Goal: Task Accomplishment & Management: Manage account settings

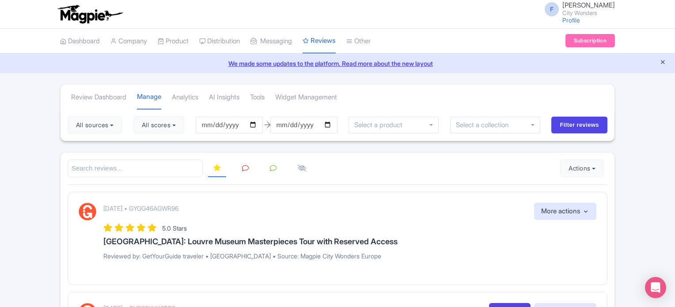
click at [665, 63] on icon "Close announcement" at bounding box center [663, 62] width 7 height 7
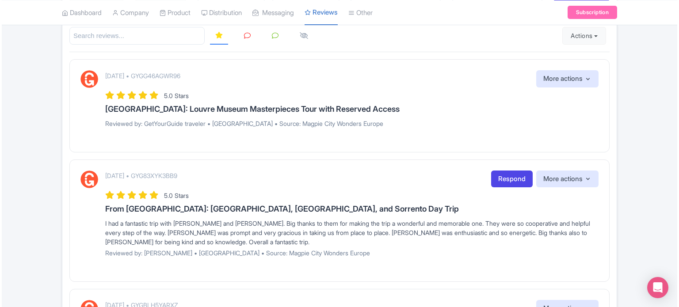
scroll to position [133, 0]
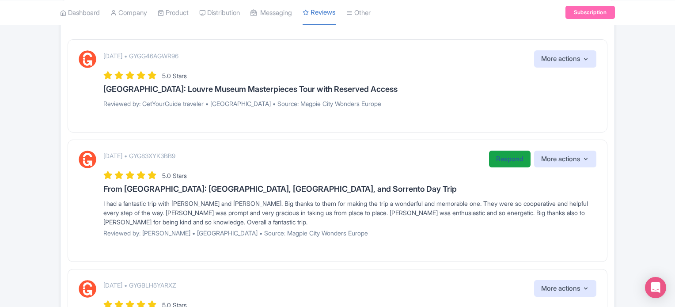
click at [503, 159] on link "Respond" at bounding box center [510, 159] width 42 height 17
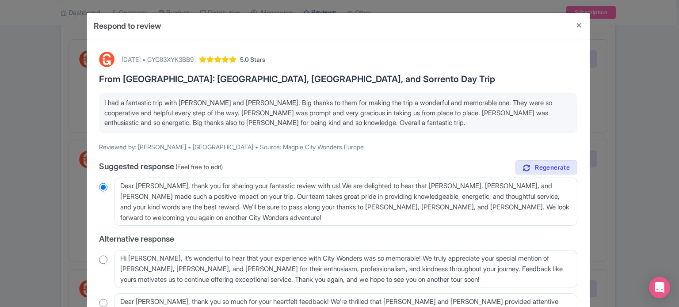
drag, startPoint x: 848, startPoint y: 0, endPoint x: 290, endPoint y: 116, distance: 570.0
click at [290, 116] on p "I had a fantastic trip with [PERSON_NAME] and [PERSON_NAME]. Big thanks to them…" at bounding box center [338, 113] width 468 height 30
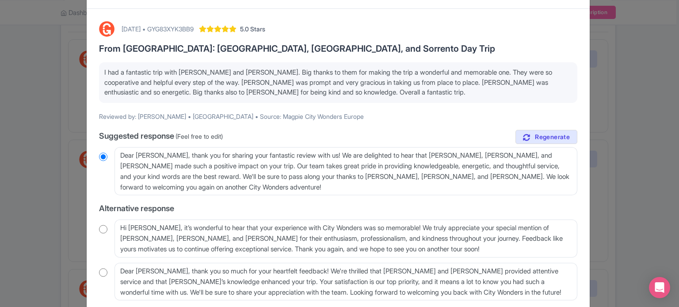
scroll to position [44, 0]
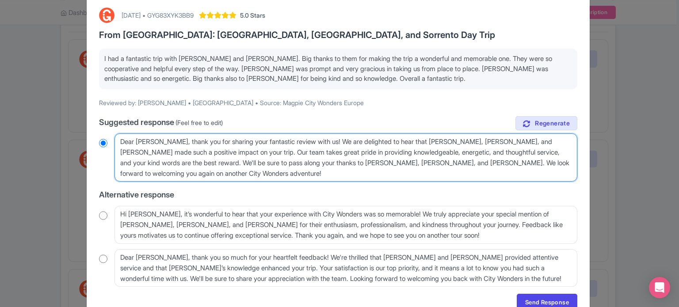
drag, startPoint x: 145, startPoint y: 164, endPoint x: 359, endPoint y: 165, distance: 213.9
click at [359, 165] on textarea "Dear Mihika, thank you for sharing your fantastic review with us! We are deligh…" at bounding box center [345, 157] width 463 height 49
type textarea "Dear [PERSON_NAME], thank you for sharing your fantastic review with us! We are…"
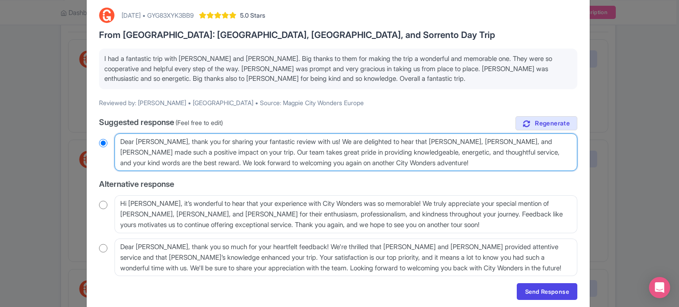
radio input "true"
type textarea "Dear [PERSON_NAME], thank you for sharing your fantastic review with us! We are…"
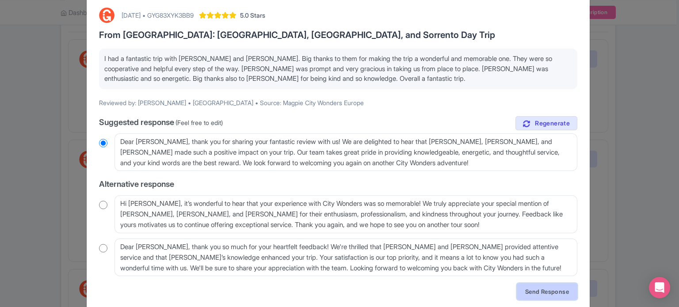
click at [528, 290] on link "Send Response" at bounding box center [547, 291] width 61 height 17
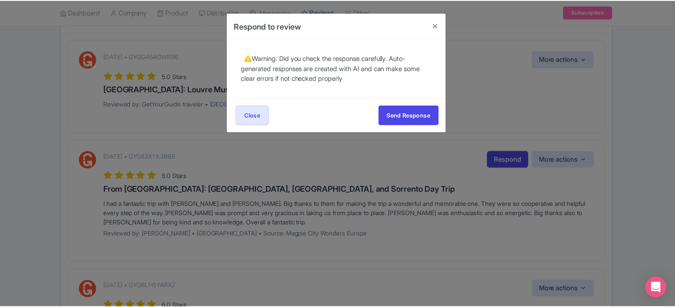
scroll to position [0, 0]
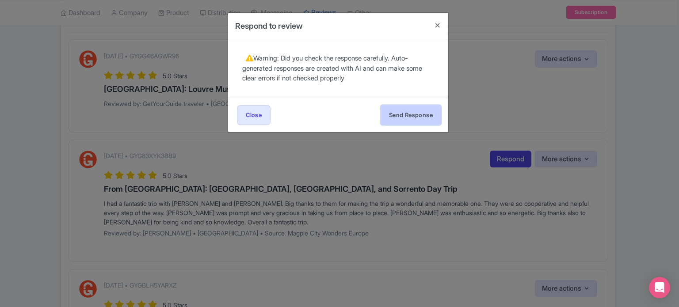
click at [399, 112] on button "Send Response" at bounding box center [410, 115] width 61 height 20
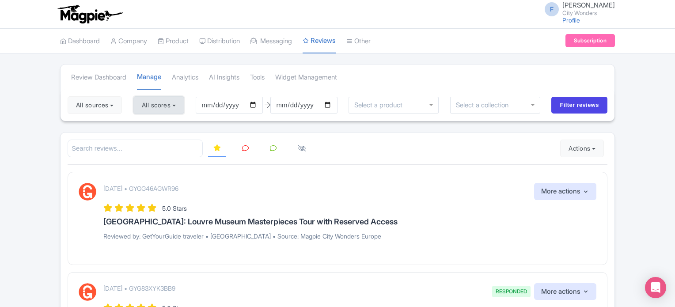
click at [171, 110] on button "All scores" at bounding box center [158, 105] width 51 height 18
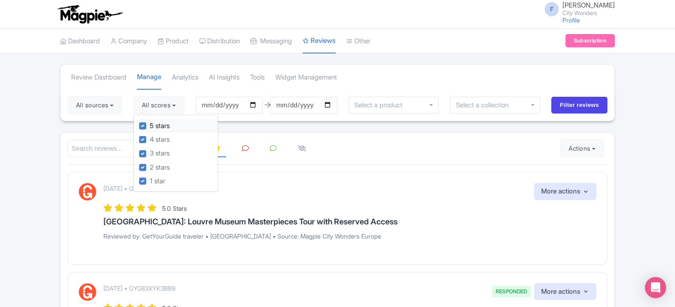
click at [150, 126] on label "5 stars" at bounding box center [160, 126] width 20 height 10
click at [150, 126] on input "5 stars" at bounding box center [153, 124] width 6 height 6
checkbox input "false"
click at [150, 137] on label "4 stars" at bounding box center [160, 140] width 20 height 10
click at [150, 137] on input "4 stars" at bounding box center [153, 137] width 6 height 6
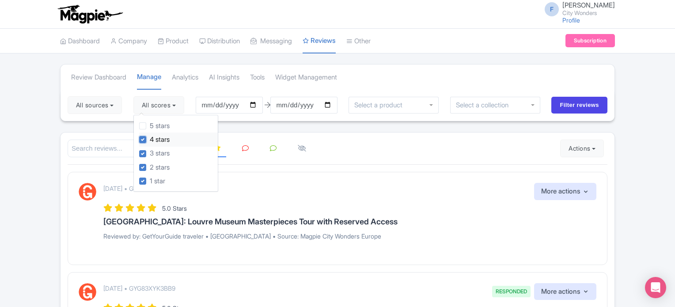
checkbox input "false"
click at [114, 107] on button "All sources" at bounding box center [95, 105] width 54 height 18
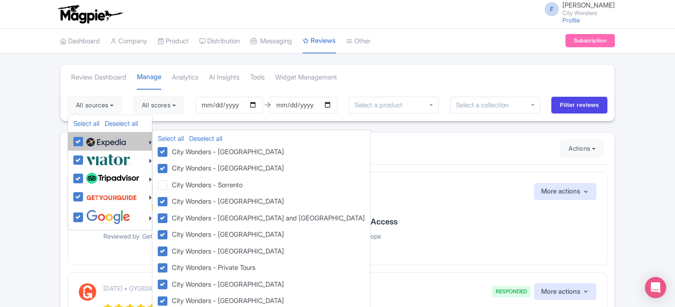
click at [84, 143] on label at bounding box center [105, 141] width 42 height 15
click at [84, 140] on input "checkbox" at bounding box center [87, 137] width 6 height 6
checkbox input "false"
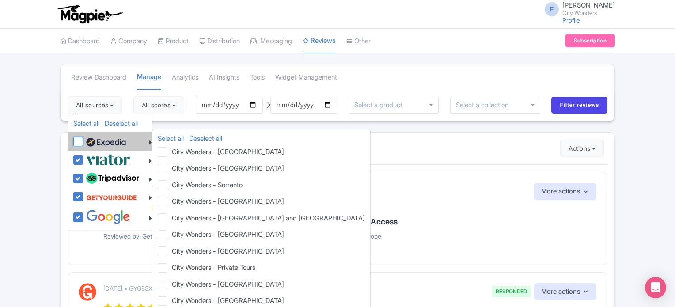
checkbox input "false"
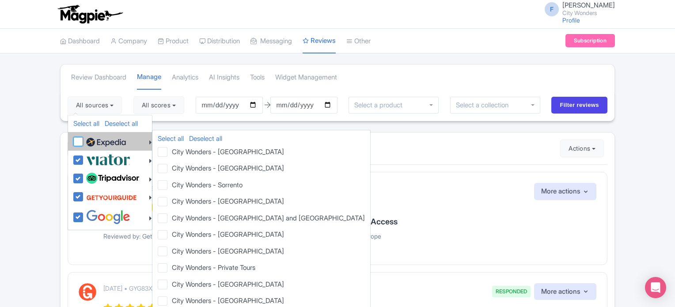
checkbox input "false"
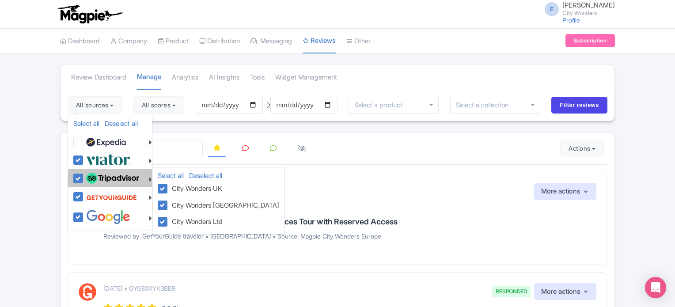
click at [84, 177] on label at bounding box center [111, 178] width 55 height 15
click at [84, 177] on input "checkbox" at bounding box center [87, 174] width 6 height 6
checkbox input "false"
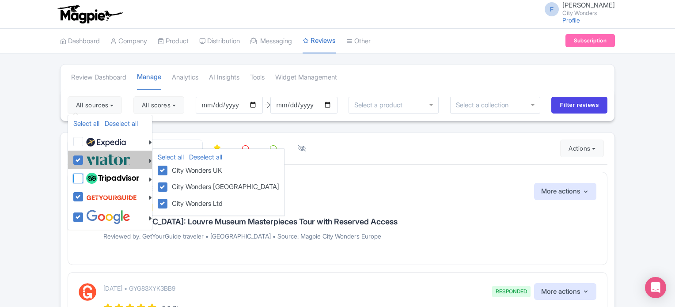
checkbox input "false"
click at [84, 160] on label at bounding box center [107, 159] width 46 height 15
click at [84, 158] on input "checkbox" at bounding box center [87, 155] width 6 height 6
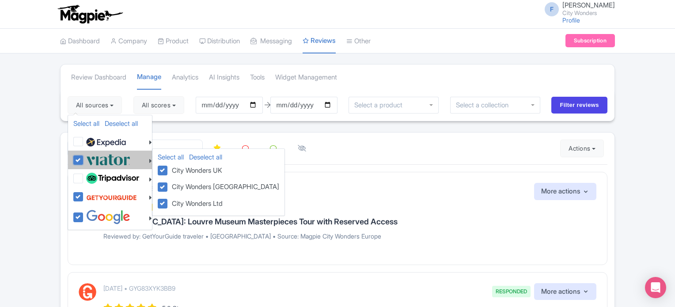
checkbox input "false"
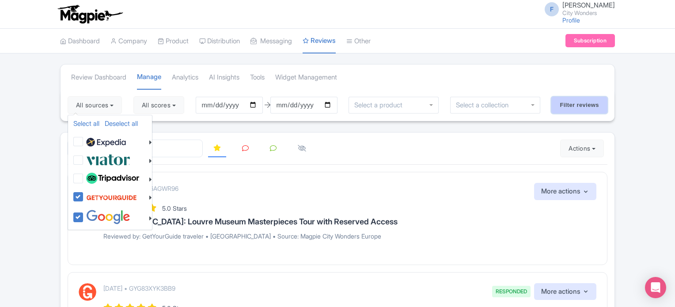
click at [587, 107] on input "Filter reviews" at bounding box center [580, 105] width 56 height 17
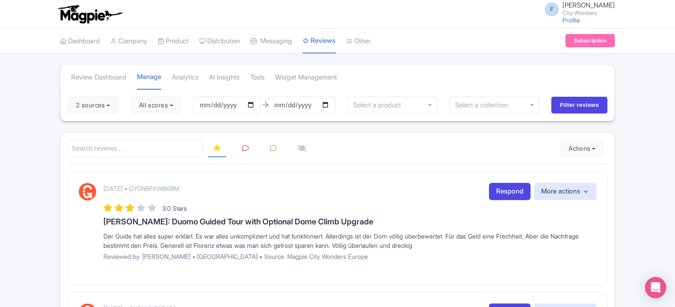
click at [243, 148] on icon at bounding box center [245, 148] width 7 height 7
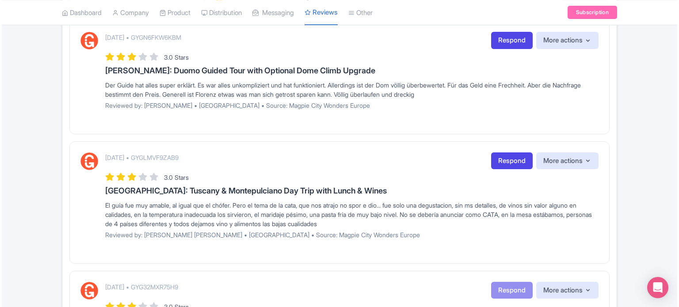
scroll to position [107, 0]
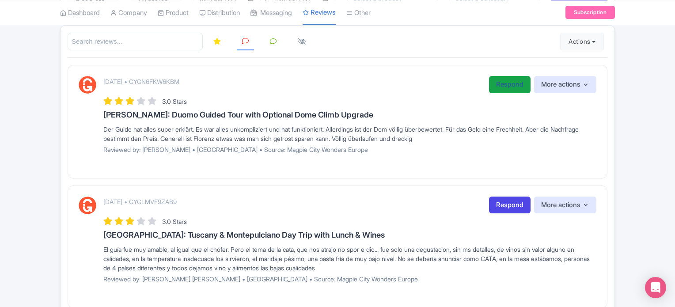
click at [509, 86] on link "Respond" at bounding box center [510, 84] width 42 height 17
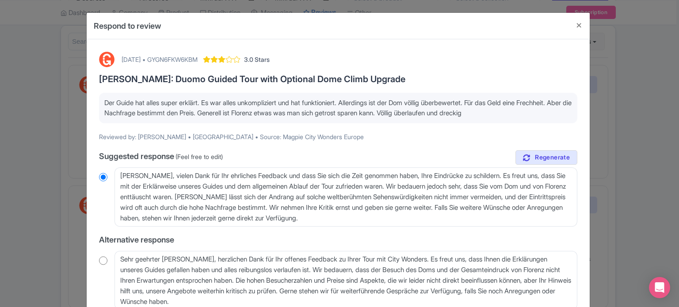
drag, startPoint x: 103, startPoint y: 102, endPoint x: 547, endPoint y: 117, distance: 443.9
click at [547, 117] on p "Der Guide hat alles super erklärt. Es war alles unkompliziert und hat funktioni…" at bounding box center [338, 108] width 468 height 20
copy p "Der Guide hat alles super erklärt. Es war alles unkompliziert und hat funktioni…"
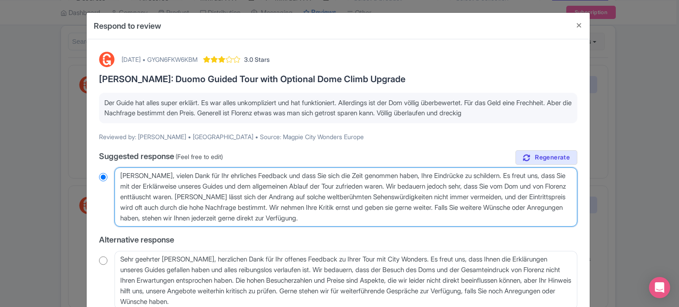
drag, startPoint x: 410, startPoint y: 219, endPoint x: 117, endPoint y: 176, distance: 296.5
click at [117, 176] on textarea "Lieber Erik, vielen Dank für Ihr ehrliches Feedback und dass Sie sich die Zeit …" at bounding box center [345, 196] width 463 height 59
radio input "true"
click at [419, 214] on textarea "Lieber Erik, vielen Dank für Ihr ehrliches Feedback und dass Sie sich die Zeit …" at bounding box center [345, 196] width 463 height 59
drag, startPoint x: 405, startPoint y: 219, endPoint x: 115, endPoint y: 176, distance: 293.5
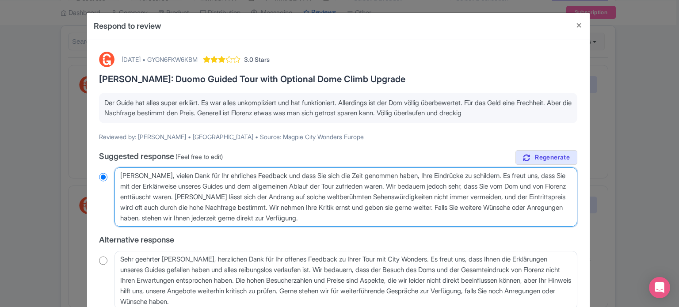
click at [115, 176] on textarea "Lieber Erik, vielen Dank für Ihr ehrliches Feedback und dass Sie sich die Zeit …" at bounding box center [345, 196] width 463 height 59
paste textarea "dein ehrliches Feedback und dass du dir die Zeit genommen hast, deine Eindrücke…"
type textarea "Lieber Erik, vielen Dank für dein ehrliches Feedback und dass du dir die Zeit g…"
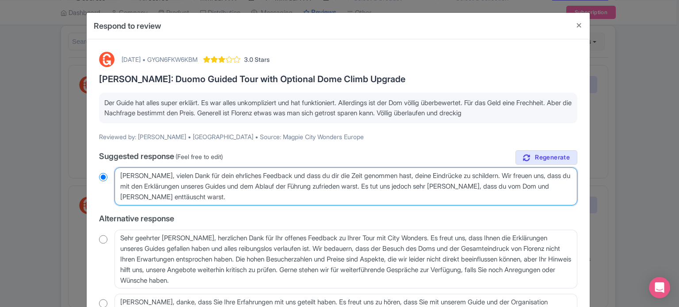
radio input "true"
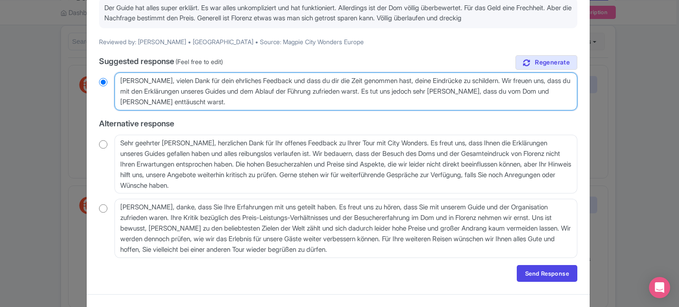
scroll to position [109, 0]
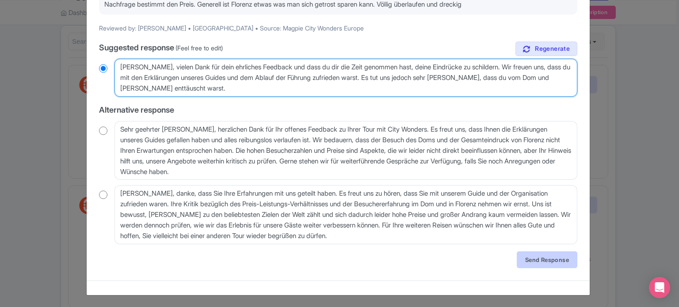
type textarea "Lieber Erik, vielen Dank für dein ehrliches Feedback und dass du dir die Zeit g…"
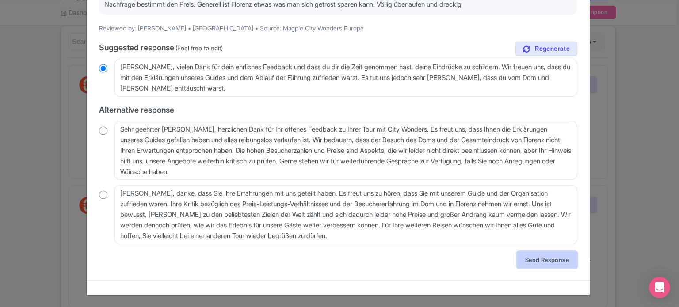
click at [532, 258] on link "Send Response" at bounding box center [547, 259] width 61 height 17
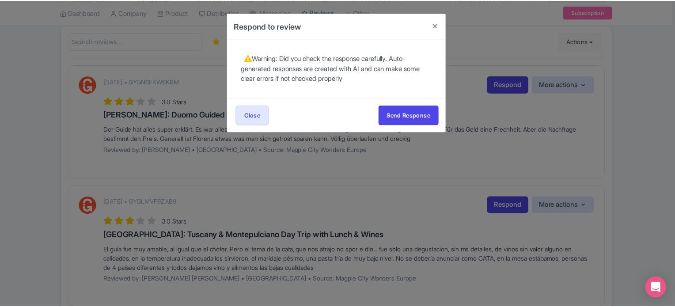
scroll to position [0, 0]
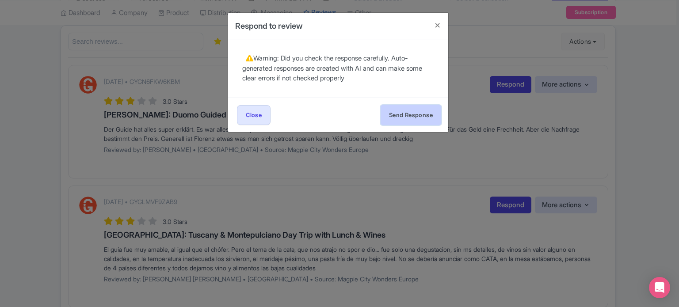
click at [428, 115] on button "Send Response" at bounding box center [410, 115] width 61 height 20
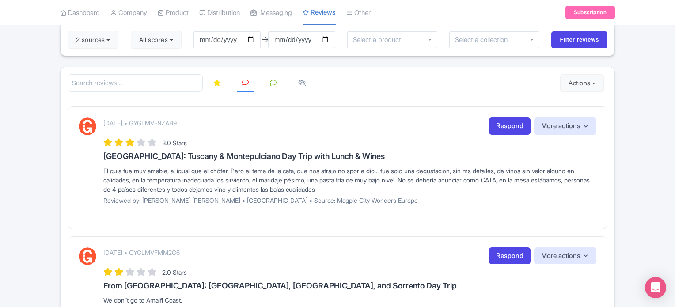
scroll to position [44, 0]
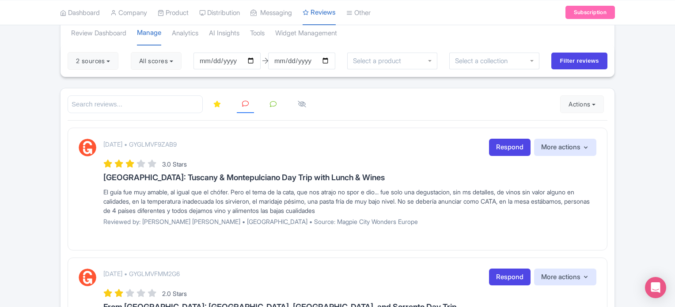
click at [223, 106] on link at bounding box center [217, 104] width 18 height 17
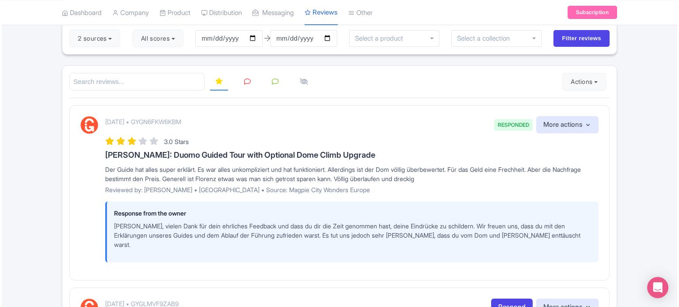
scroll to position [44, 0]
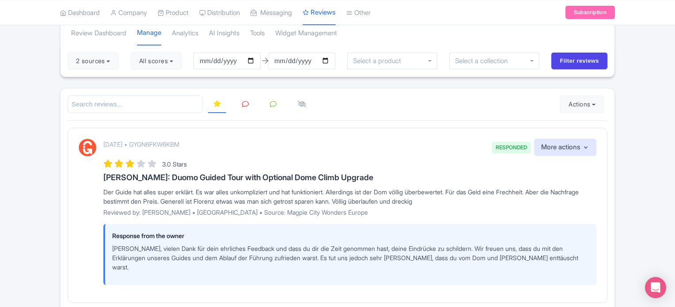
click at [242, 106] on icon at bounding box center [245, 104] width 7 height 7
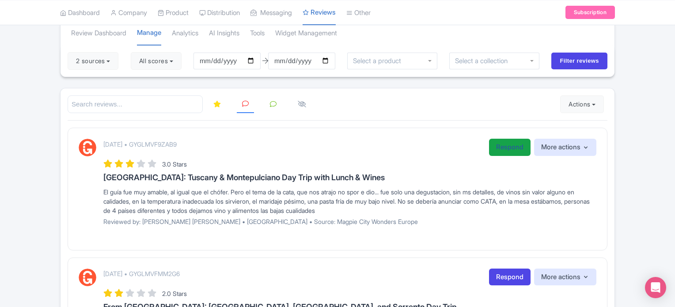
click at [496, 147] on link "Respond" at bounding box center [510, 147] width 42 height 17
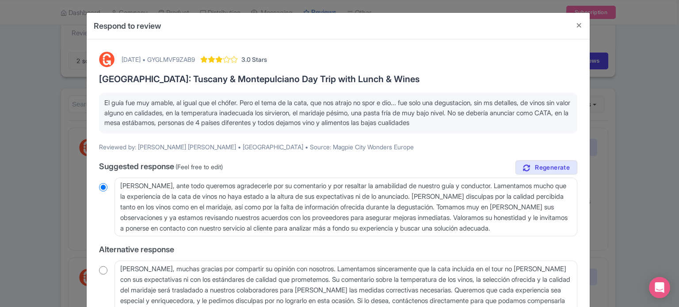
drag, startPoint x: 522, startPoint y: 124, endPoint x: 97, endPoint y: 106, distance: 425.1
click at [99, 106] on div "El guía fue muy amable, al igual que el chófer. Pero el tema de la cata, que no…" at bounding box center [338, 113] width 478 height 41
copy p "El guía fue muy amable, al igual que el chófer. Pero el tema de la cata, que no…"
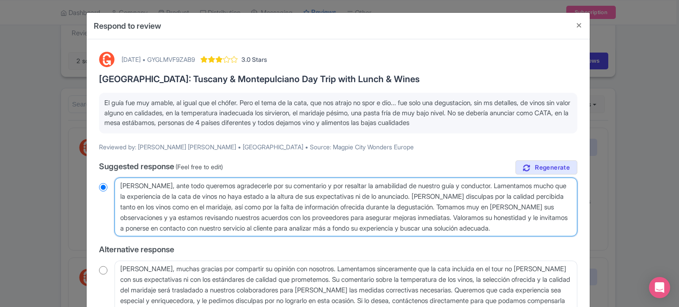
drag, startPoint x: 119, startPoint y: 186, endPoint x: 568, endPoint y: 224, distance: 451.0
click at [568, 224] on textarea "Estimada Gabriela, ante todo queremos agradecerle por su comentario y por resal…" at bounding box center [345, 207] width 463 height 59
radio input "true"
click at [247, 196] on textarea "Estimada Gabriela, ante todo queremos agradecerle por su comentario y por resal…" at bounding box center [345, 207] width 463 height 59
drag, startPoint x: 567, startPoint y: 227, endPoint x: 107, endPoint y: 183, distance: 461.2
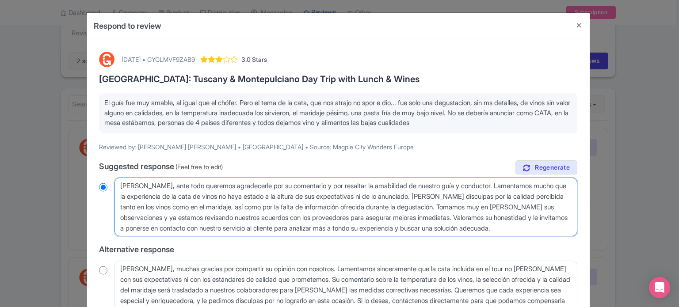
click at [107, 183] on div "Estimada Gabriela, ante todo queremos agradecerle por su comentario y por resal…" at bounding box center [338, 207] width 478 height 59
paste textarea ", queremos agradecerle su comentario y destacar la amabilidad de nuestro guía y…"
type textarea "Estimada Gabriela, ante todo, queremos agradecerle su comentario y destacar la …"
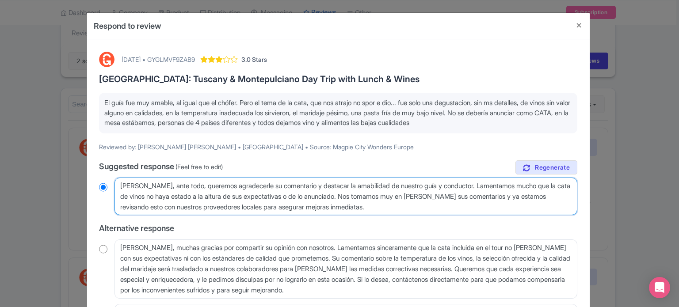
radio input "true"
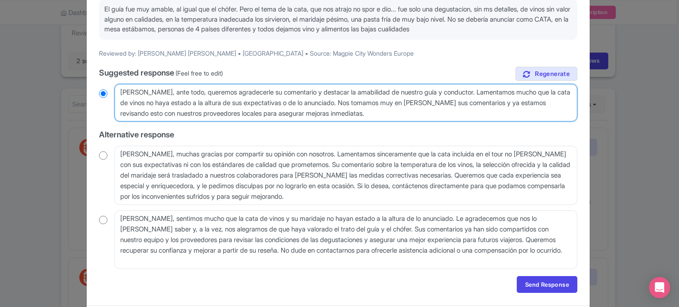
scroll to position [118, 0]
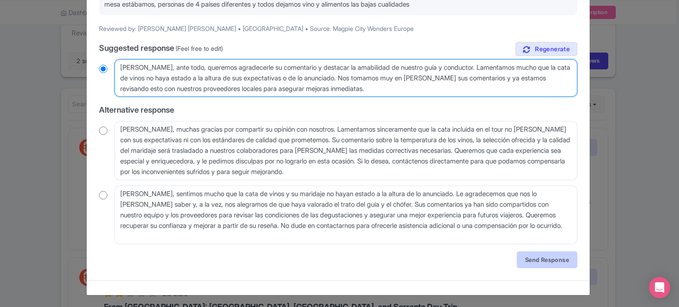
type textarea "Estimada Gabriela, ante todo, queremos agradecerle su comentario y destacar la …"
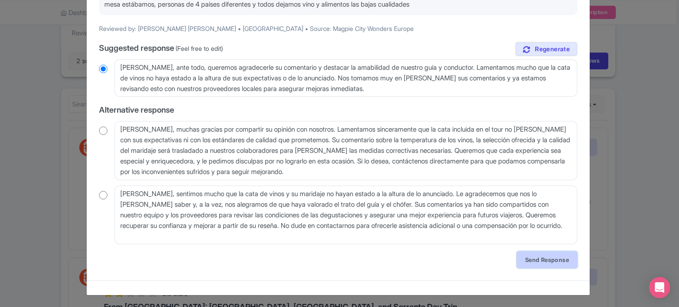
click at [527, 262] on link "Send Response" at bounding box center [547, 259] width 61 height 17
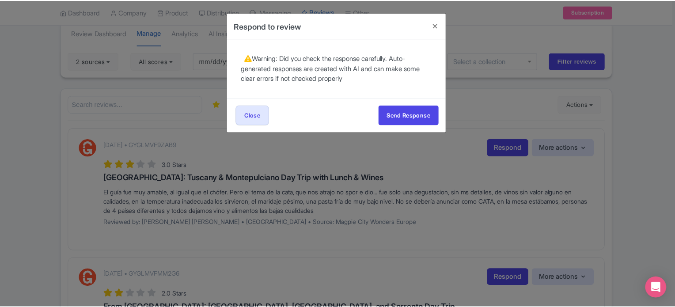
scroll to position [0, 0]
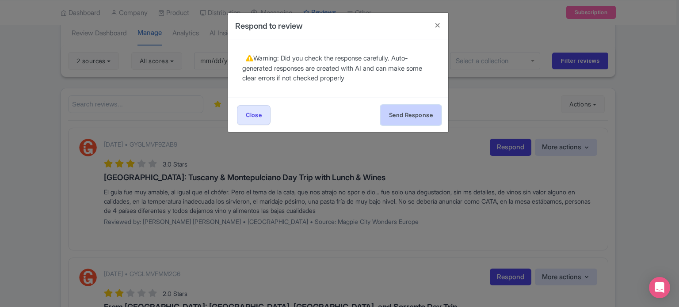
click at [409, 119] on button "Send Response" at bounding box center [410, 115] width 61 height 20
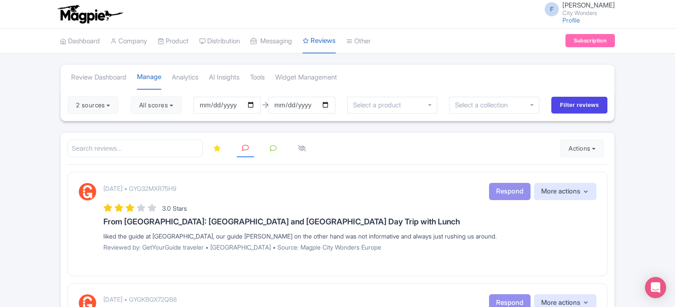
click at [212, 148] on link at bounding box center [217, 148] width 18 height 17
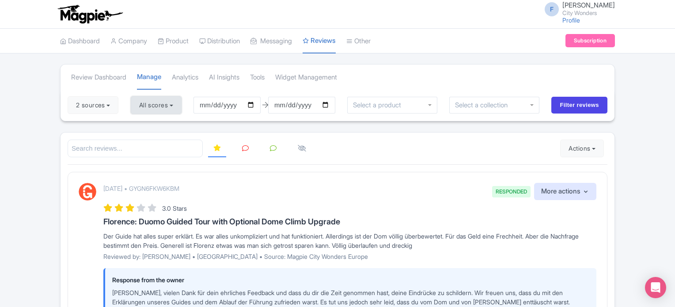
click at [169, 105] on button "All scores" at bounding box center [156, 105] width 51 height 18
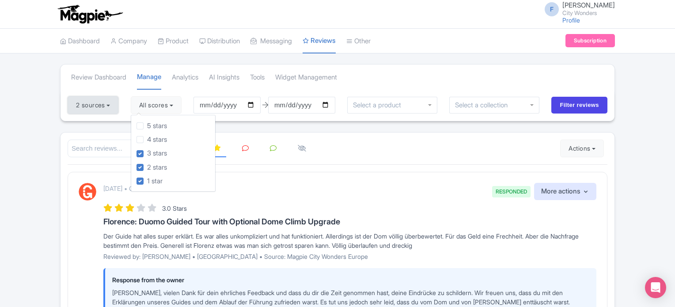
click at [109, 107] on button "2 sources" at bounding box center [93, 105] width 51 height 18
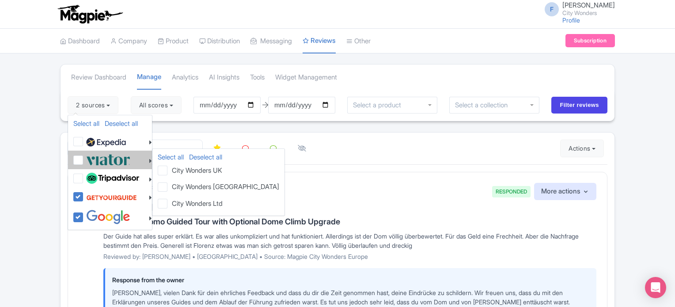
click at [84, 163] on label at bounding box center [107, 159] width 46 height 15
click at [84, 158] on input "checkbox" at bounding box center [87, 155] width 6 height 6
checkbox input "true"
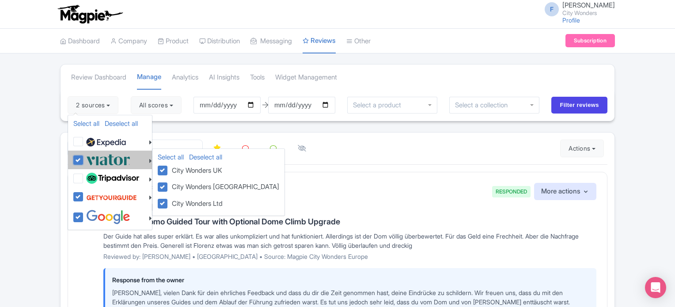
checkbox input "true"
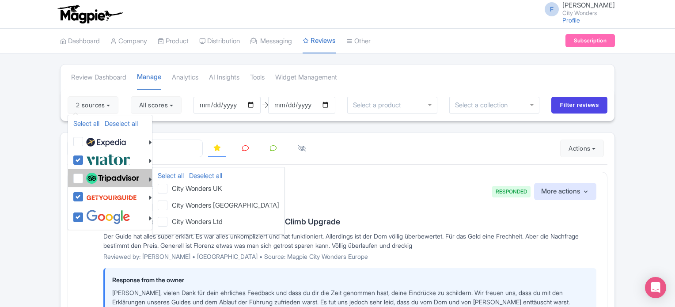
click at [84, 176] on label at bounding box center [111, 178] width 55 height 15
click at [84, 176] on input "checkbox" at bounding box center [87, 174] width 6 height 6
checkbox input "true"
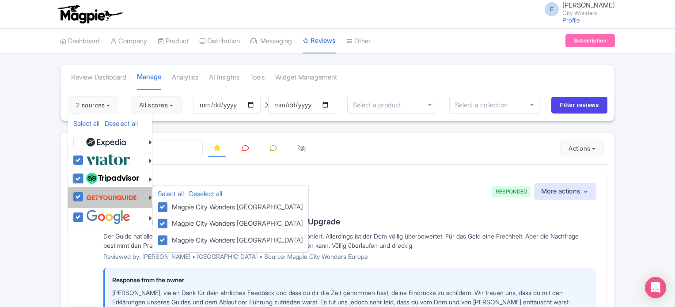
checkbox input "true"
click at [84, 196] on label at bounding box center [110, 197] width 53 height 17
click at [84, 195] on input "checkbox" at bounding box center [87, 192] width 6 height 6
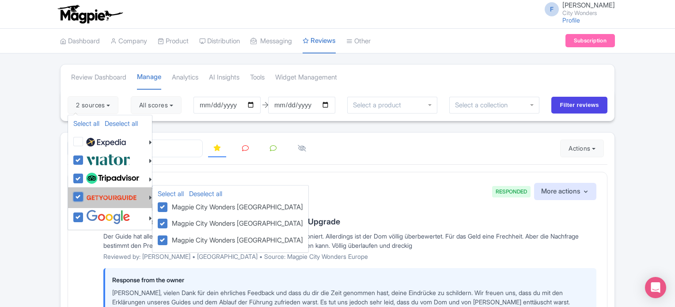
checkbox input "false"
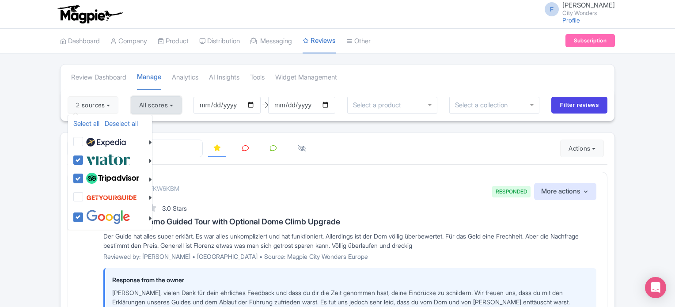
click at [161, 107] on button "All scores" at bounding box center [156, 105] width 51 height 18
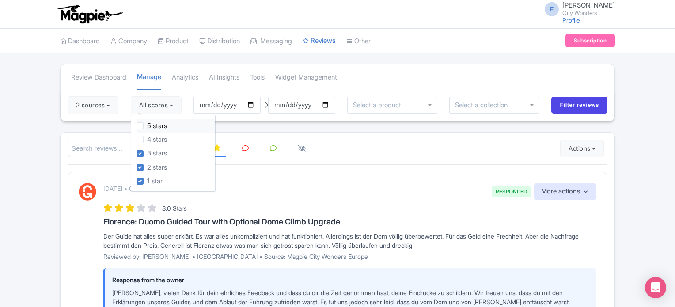
click at [147, 126] on label "5 stars" at bounding box center [157, 126] width 20 height 10
click at [147, 126] on input "5 stars" at bounding box center [150, 124] width 6 height 6
checkbox input "true"
click at [147, 137] on label "4 stars" at bounding box center [157, 140] width 20 height 10
click at [147, 137] on input "4 stars" at bounding box center [150, 137] width 6 height 6
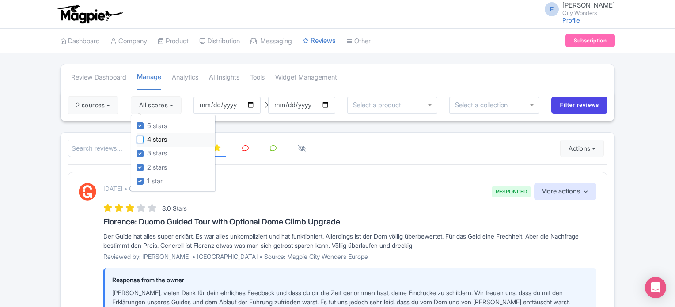
checkbox input "true"
click at [260, 102] on input "2025-06-10" at bounding box center [227, 105] width 67 height 17
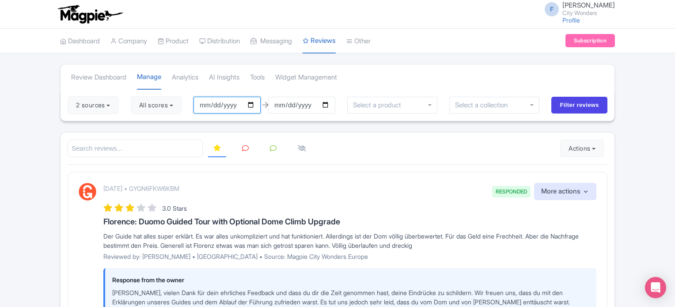
click at [256, 102] on input "2025-06-10" at bounding box center [227, 105] width 67 height 17
type input "[DATE]"
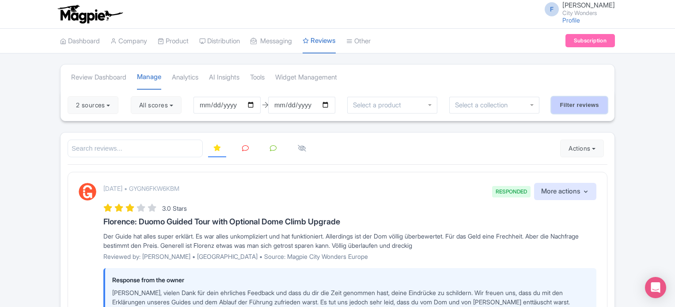
click at [574, 103] on input "Filter reviews" at bounding box center [580, 105] width 56 height 17
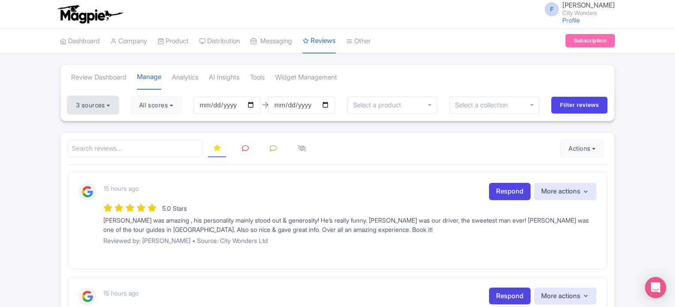
click at [113, 103] on button "3 sources" at bounding box center [93, 105] width 51 height 18
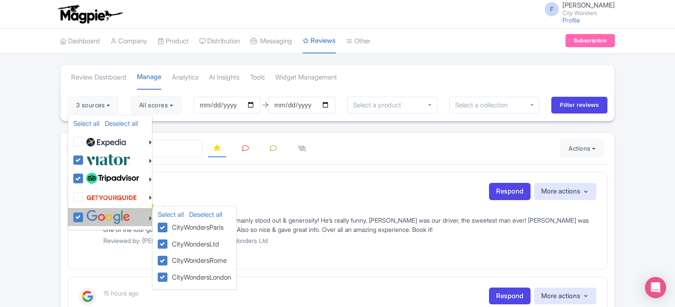
click at [84, 215] on label at bounding box center [107, 217] width 46 height 15
click at [84, 215] on input "checkbox" at bounding box center [87, 213] width 6 height 6
checkbox input "false"
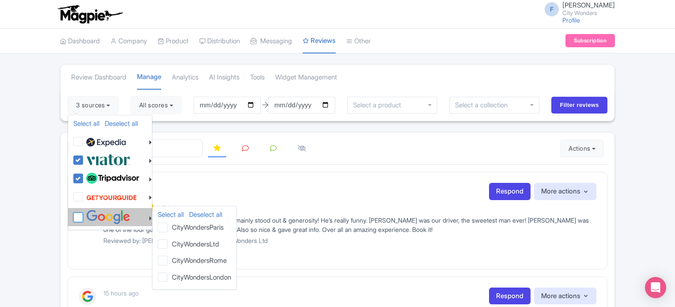
checkbox input "false"
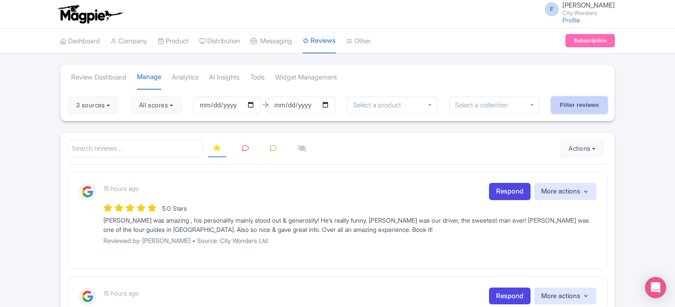
click at [588, 106] on input "Filter reviews" at bounding box center [580, 105] width 56 height 17
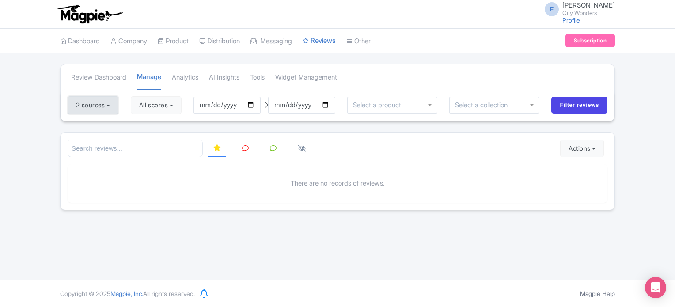
click at [105, 103] on button "2 sources" at bounding box center [93, 105] width 51 height 18
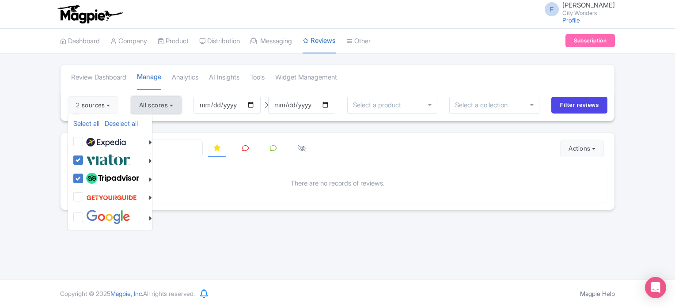
click at [167, 103] on button "All scores" at bounding box center [156, 105] width 51 height 18
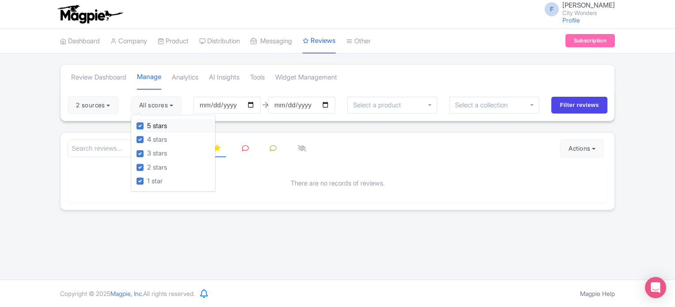
click at [147, 128] on label "5 stars" at bounding box center [157, 126] width 20 height 10
click at [147, 126] on input "5 stars" at bounding box center [150, 124] width 6 height 6
checkbox input "false"
click at [147, 137] on label "4 stars" at bounding box center [157, 140] width 20 height 10
click at [147, 137] on input "4 stars" at bounding box center [150, 137] width 6 height 6
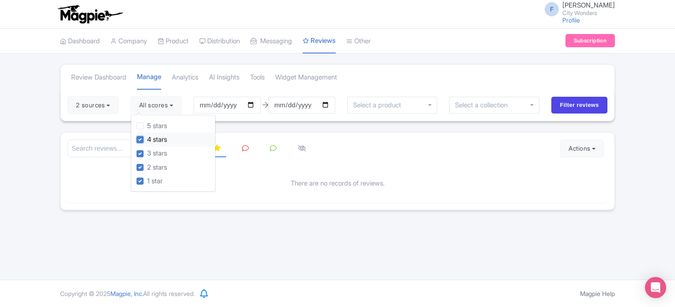
checkbox input "false"
click at [560, 104] on input "Filter reviews" at bounding box center [580, 105] width 56 height 17
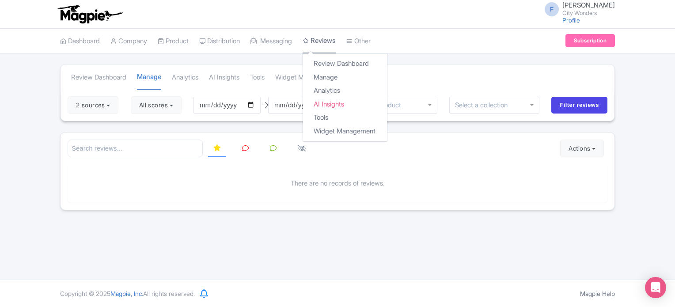
click at [335, 44] on link "Reviews" at bounding box center [319, 41] width 33 height 25
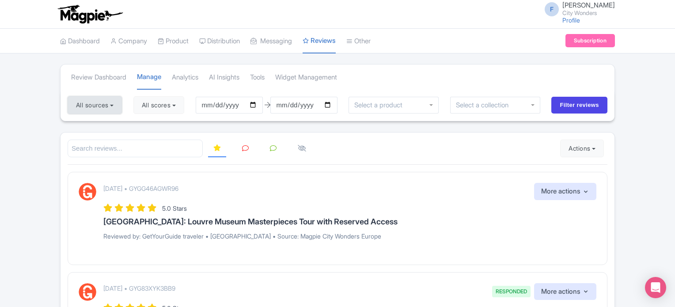
click at [110, 107] on button "All sources" at bounding box center [95, 105] width 54 height 18
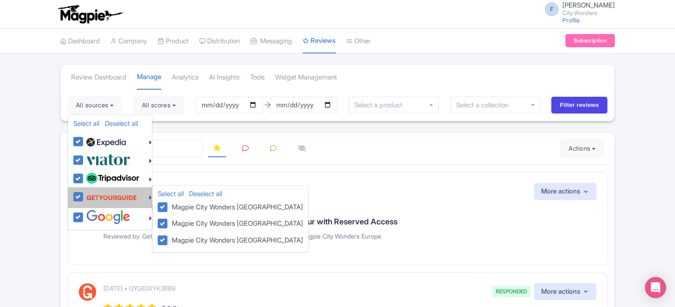
click at [84, 195] on label at bounding box center [110, 197] width 53 height 17
click at [84, 195] on input "checkbox" at bounding box center [87, 192] width 6 height 6
checkbox input "false"
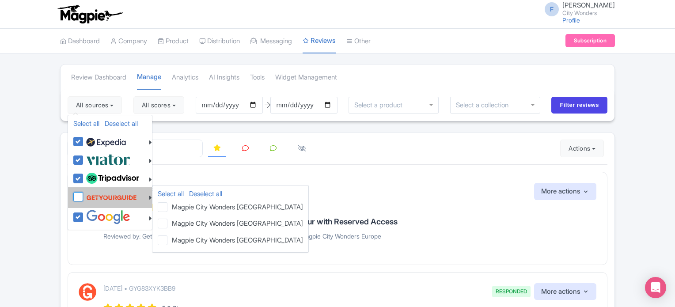
checkbox input "false"
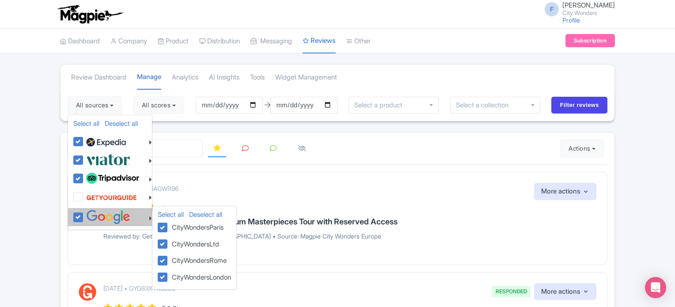
click at [84, 212] on label at bounding box center [107, 217] width 46 height 15
click at [84, 212] on input "checkbox" at bounding box center [87, 213] width 6 height 6
checkbox input "false"
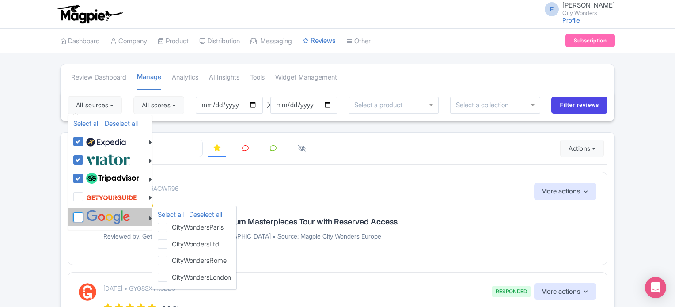
checkbox input "false"
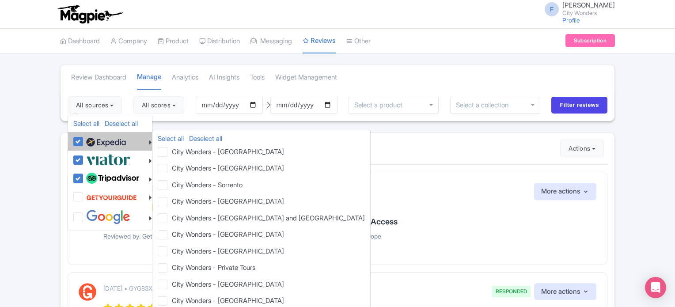
click at [84, 139] on label at bounding box center [105, 141] width 42 height 15
click at [84, 139] on input "checkbox" at bounding box center [87, 137] width 6 height 6
checkbox input "false"
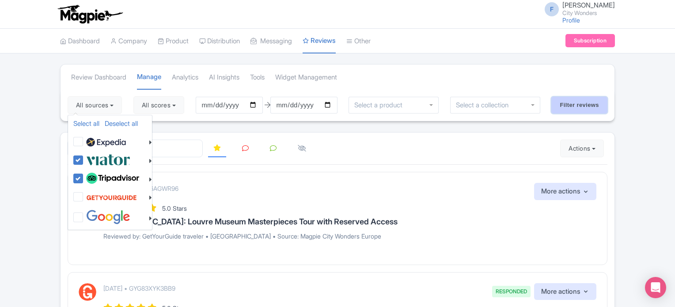
click at [562, 103] on input "Filter reviews" at bounding box center [580, 105] width 56 height 17
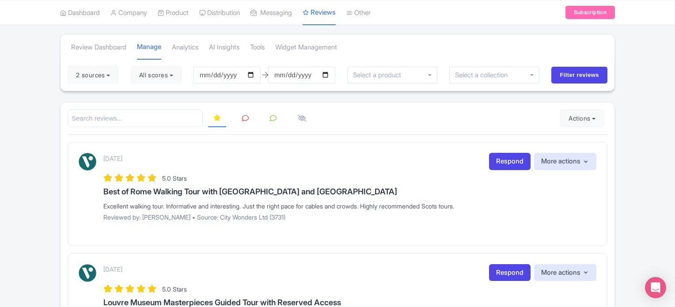
scroll to position [44, 0]
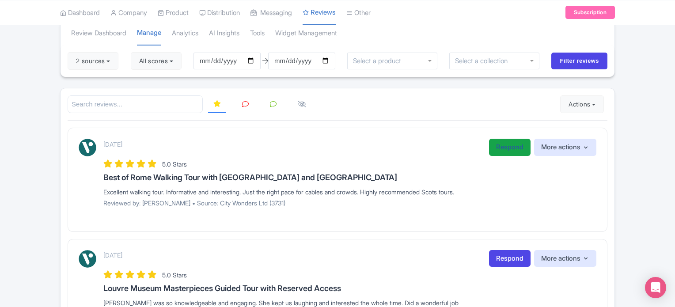
click at [498, 146] on link "Respond" at bounding box center [510, 147] width 42 height 17
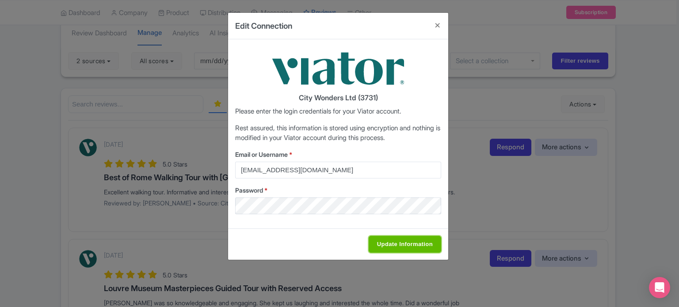
click at [388, 245] on input "Update Information" at bounding box center [405, 244] width 72 height 17
type input "Saving..."
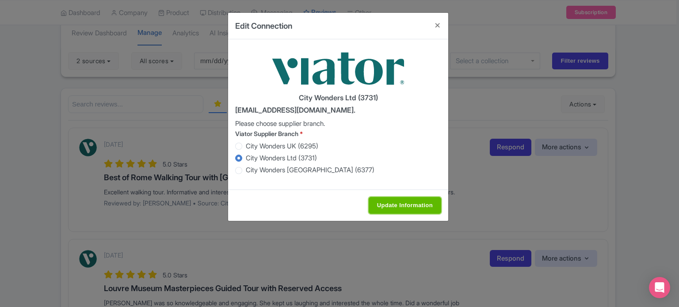
click at [392, 204] on input "Update Information" at bounding box center [405, 205] width 72 height 17
type input "Saving..."
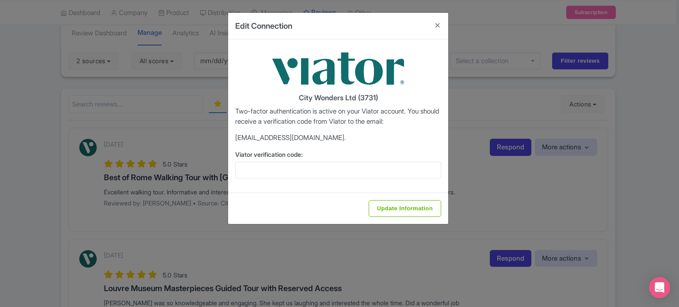
click at [296, 180] on div "City Wonders Ltd (3731) Two-factor authentication is active on your Viator acco…" at bounding box center [338, 115] width 220 height 153
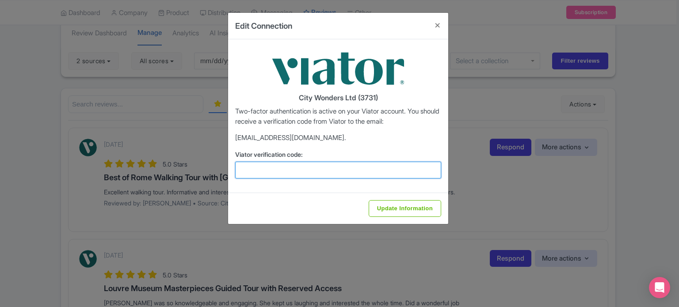
click at [293, 173] on input "Viator verification code:" at bounding box center [338, 170] width 206 height 17
paste input "147103"
type input "147103"
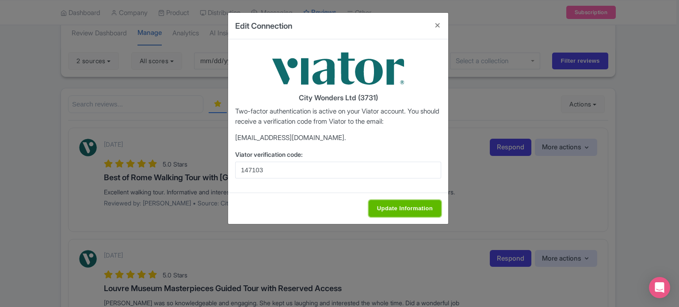
click at [409, 206] on input "Update Information" at bounding box center [405, 208] width 72 height 17
type input "Update Information"
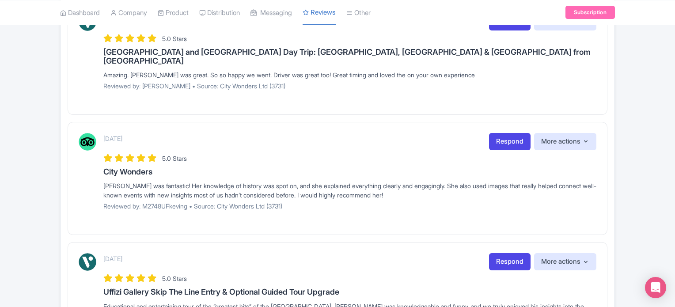
scroll to position [840, 0]
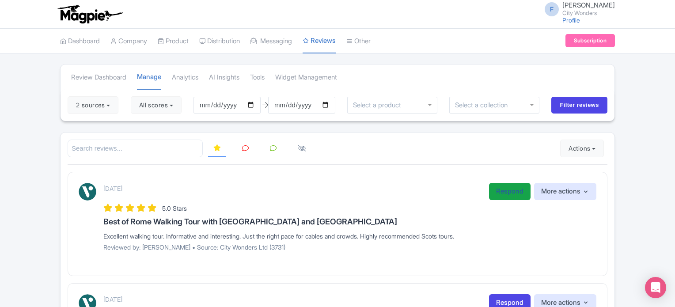
click at [499, 191] on link "Respond" at bounding box center [510, 191] width 42 height 17
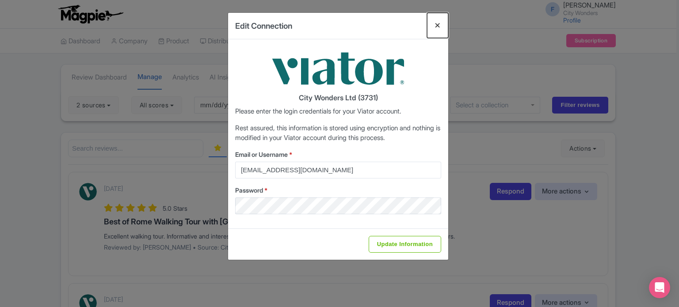
click at [433, 25] on button "Close" at bounding box center [437, 25] width 21 height 25
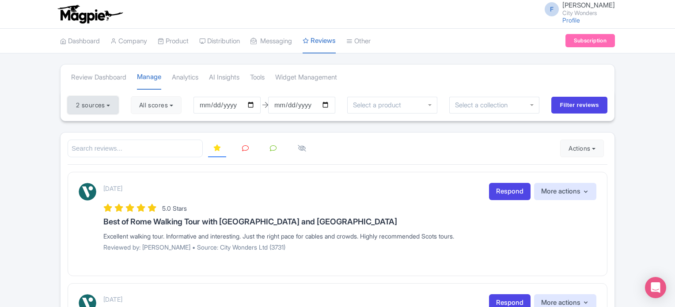
click at [107, 107] on button "2 sources" at bounding box center [93, 105] width 51 height 18
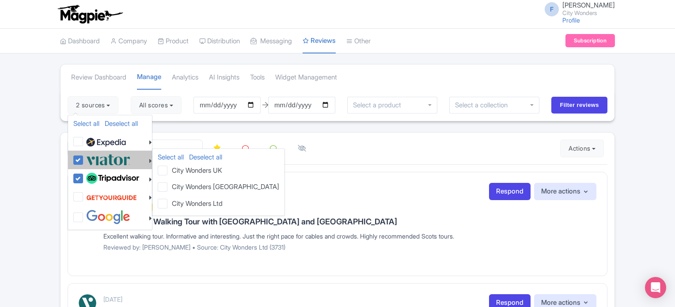
click at [84, 163] on label at bounding box center [107, 159] width 46 height 15
click at [84, 158] on input "checkbox" at bounding box center [87, 155] width 6 height 6
checkbox input "false"
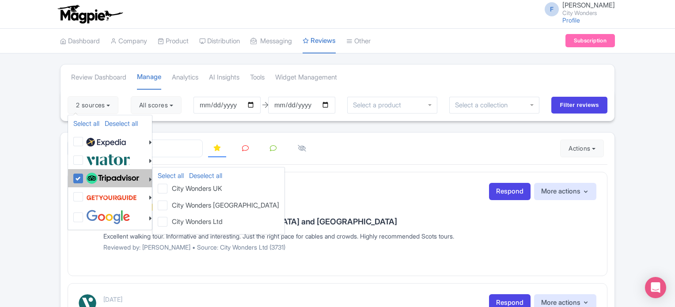
click at [84, 179] on label at bounding box center [111, 178] width 55 height 15
click at [84, 177] on input "checkbox" at bounding box center [87, 174] width 6 height 6
checkbox input "false"
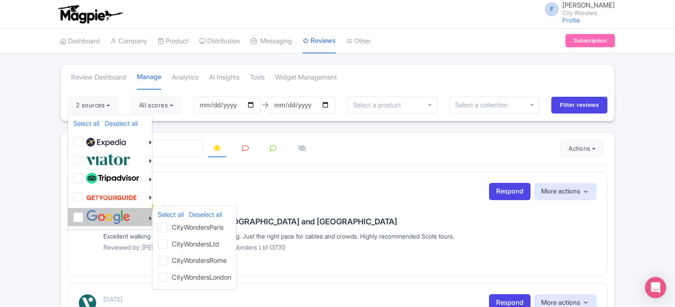
click at [84, 214] on label at bounding box center [107, 217] width 46 height 15
click at [84, 214] on input "checkbox" at bounding box center [87, 213] width 6 height 6
checkbox input "true"
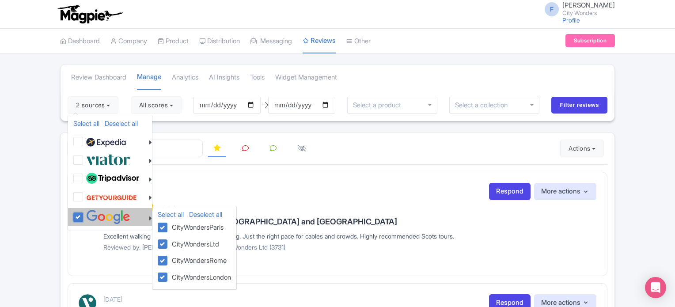
checkbox input "true"
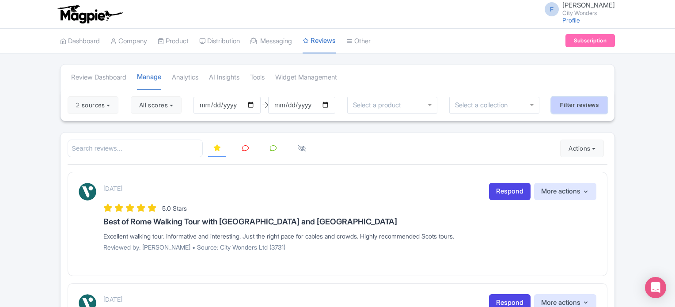
click at [557, 103] on input "Filter reviews" at bounding box center [580, 105] width 56 height 17
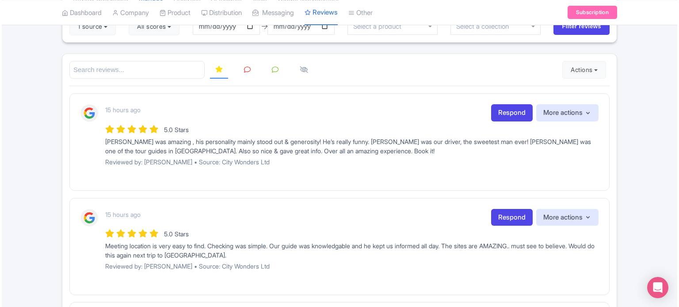
scroll to position [88, 0]
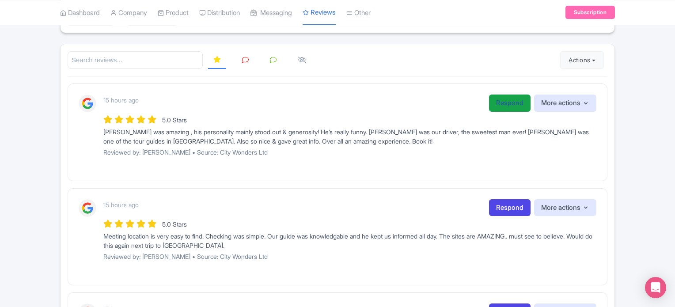
click at [497, 99] on link "Respond" at bounding box center [510, 103] width 42 height 17
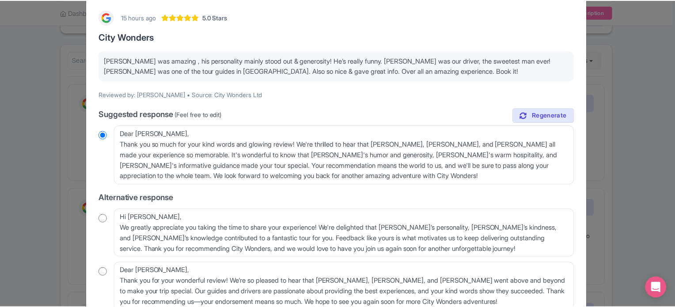
scroll to position [0, 0]
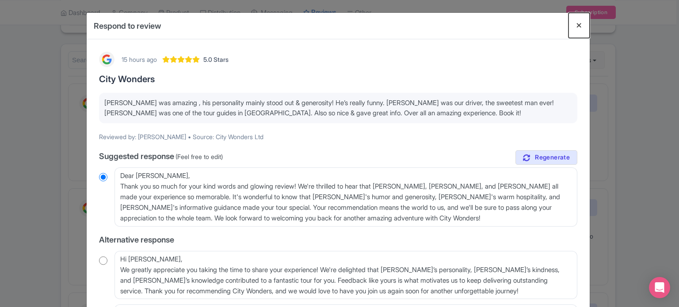
click at [575, 25] on button "Close" at bounding box center [578, 25] width 21 height 25
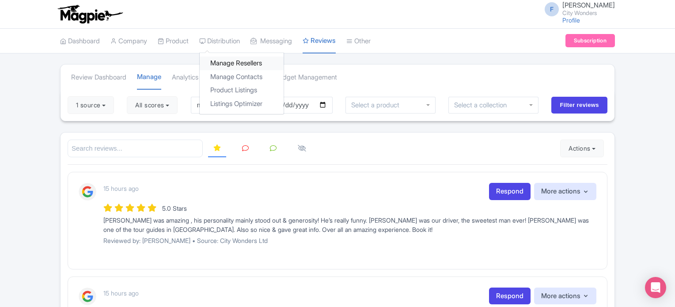
click at [235, 64] on link "Manage Resellers" at bounding box center [242, 64] width 84 height 14
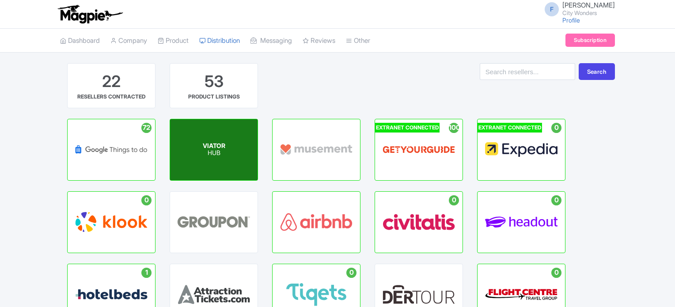
click at [223, 150] on p "HUB" at bounding box center [214, 154] width 23 height 8
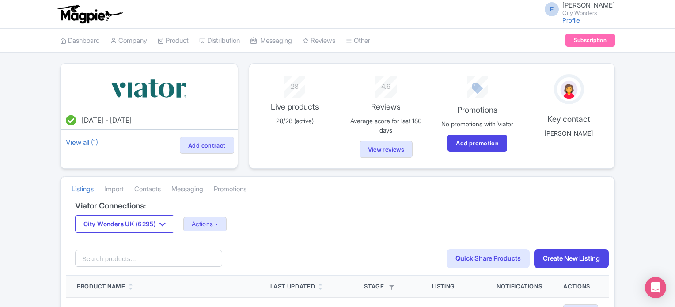
click at [210, 228] on button "Actions" at bounding box center [205, 224] width 44 height 15
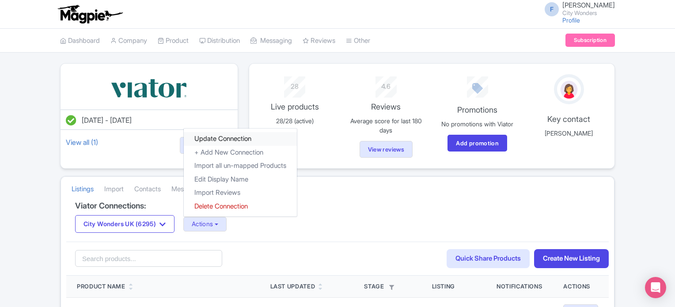
click at [240, 140] on link "Update Connection" at bounding box center [240, 139] width 113 height 14
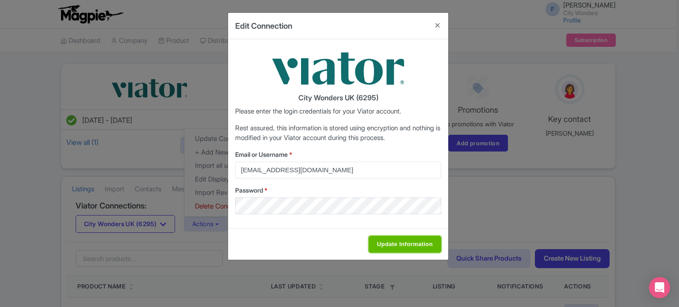
click at [391, 244] on input "Update Information" at bounding box center [405, 244] width 72 height 17
type input "Saving..."
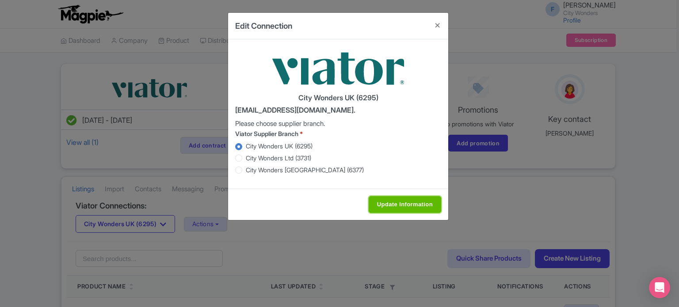
click at [401, 207] on input "Update Information" at bounding box center [405, 204] width 72 height 17
type input "Saving..."
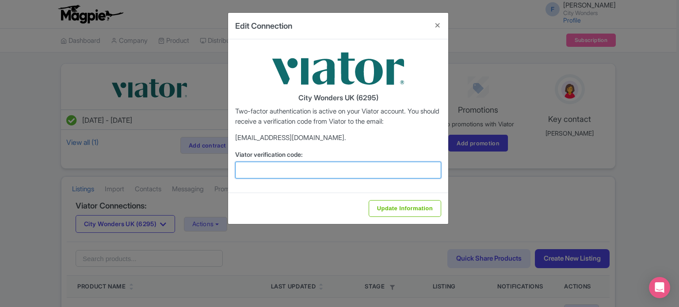
click at [345, 167] on input "Viator verification code:" at bounding box center [338, 170] width 206 height 17
paste input "516975"
type input "516975"
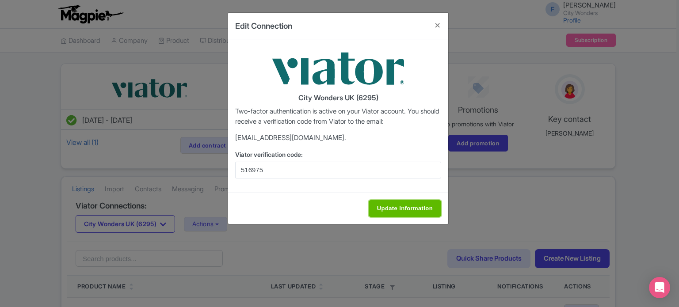
click at [397, 209] on input "Update Information" at bounding box center [405, 208] width 72 height 17
type input "Update Information"
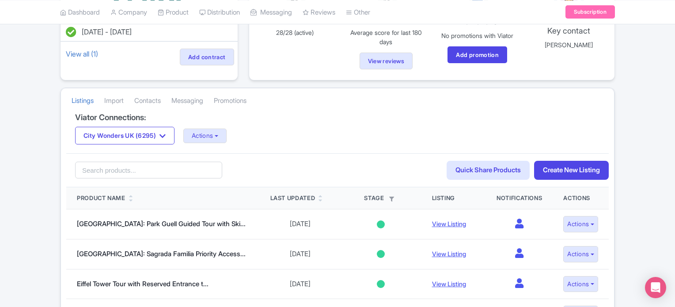
scroll to position [133, 0]
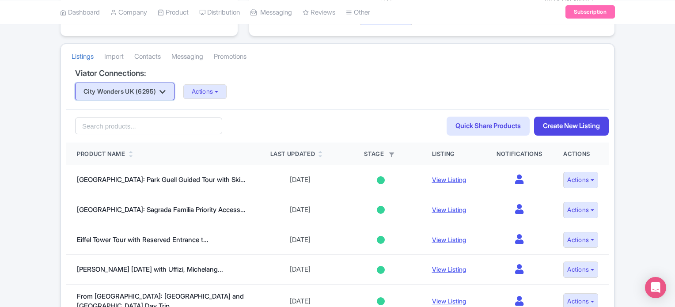
click at [156, 90] on button "City Wonders UK (6295)" at bounding box center [124, 92] width 99 height 18
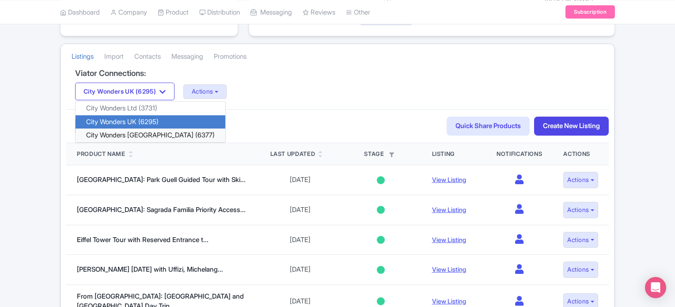
click at [142, 135] on link "City Wonders [GEOGRAPHIC_DATA] (6377)" at bounding box center [151, 136] width 150 height 14
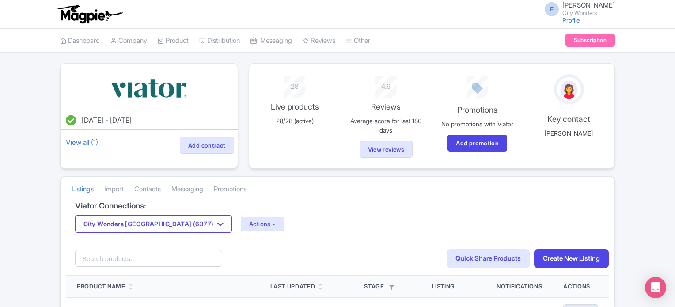
click at [241, 224] on button "Actions" at bounding box center [263, 224] width 44 height 15
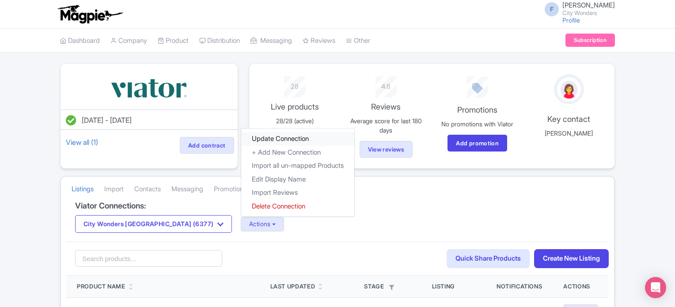
click at [241, 140] on link "Update Connection" at bounding box center [297, 139] width 113 height 14
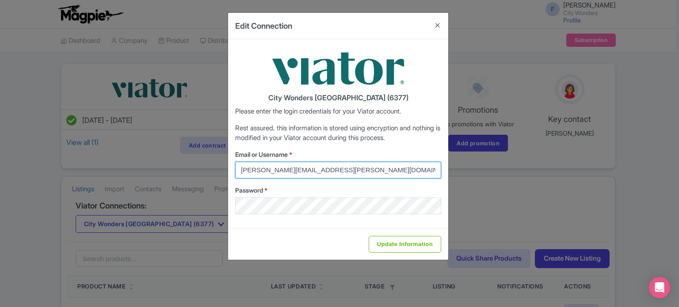
click at [339, 169] on input "[PERSON_NAME][EMAIL_ADDRESS][PERSON_NAME][DOMAIN_NAME]" at bounding box center [338, 170] width 206 height 17
drag, startPoint x: 339, startPoint y: 169, endPoint x: 228, endPoint y: 167, distance: 111.8
click at [228, 167] on div "City Wonders [GEOGRAPHIC_DATA] (6377) Please enter the login credentials for yo…" at bounding box center [338, 133] width 220 height 189
type input "[EMAIL_ADDRESS][DOMAIN_NAME]"
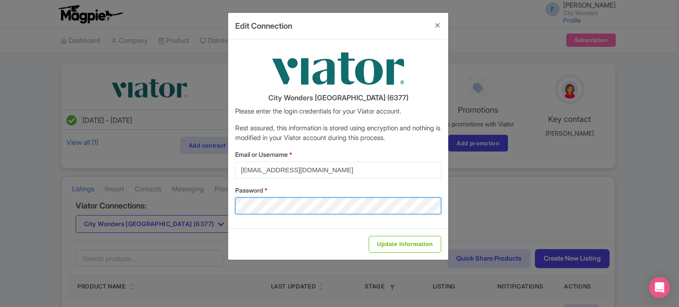
click at [228, 205] on div "Edit Connection City Wonders [GEOGRAPHIC_DATA] (6377) Please enter the login cr…" at bounding box center [338, 136] width 221 height 248
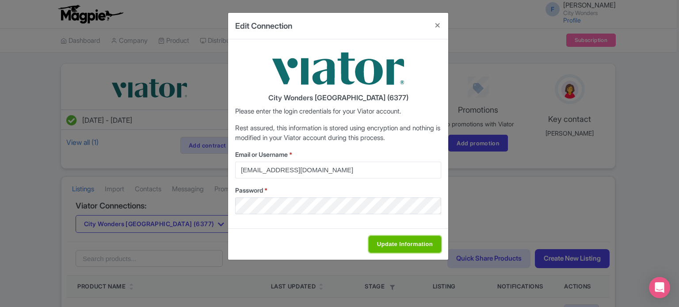
click at [414, 244] on input "Update Information" at bounding box center [405, 244] width 72 height 17
type input "Saving..."
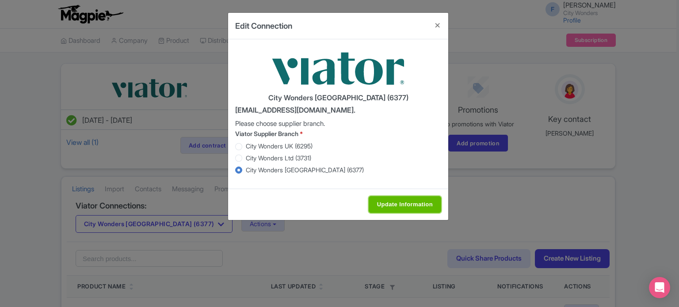
click at [392, 208] on input "Update Information" at bounding box center [405, 204] width 72 height 17
type input "Saving..."
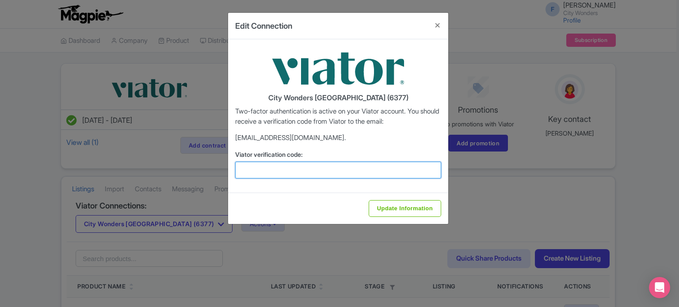
click at [331, 170] on input "Viator verification code:" at bounding box center [338, 170] width 206 height 17
paste input "248746"
type input "248746"
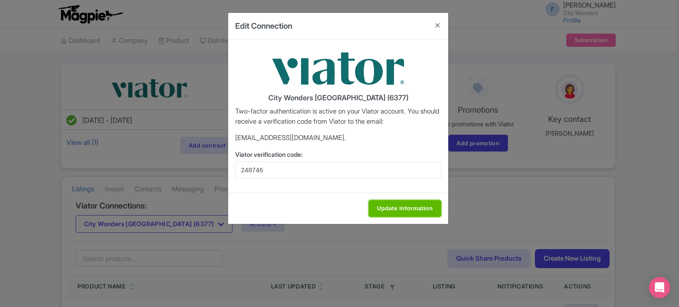
click at [401, 209] on input "Update Information" at bounding box center [405, 208] width 72 height 17
type input "Update Information"
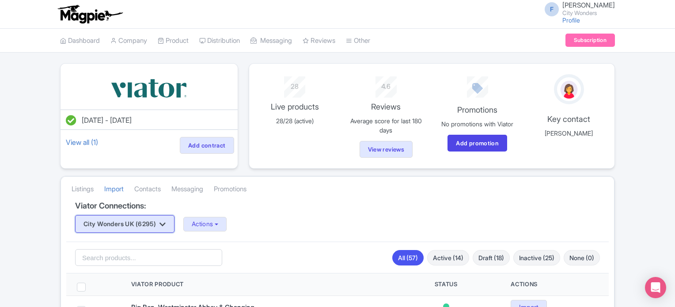
click at [148, 226] on button "City Wonders UK (6295)" at bounding box center [124, 224] width 99 height 18
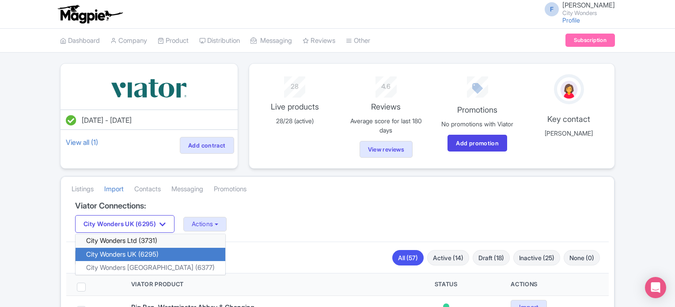
click at [140, 243] on link "City Wonders Ltd (3731)" at bounding box center [151, 241] width 150 height 14
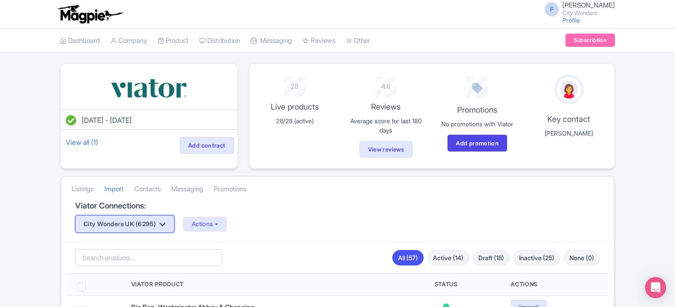
click at [146, 229] on button "City Wonders UK (6295)" at bounding box center [124, 224] width 99 height 18
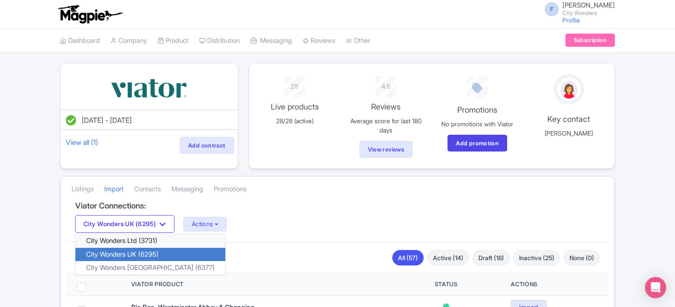
click at [138, 242] on link "City Wonders Ltd (3731)" at bounding box center [151, 241] width 150 height 14
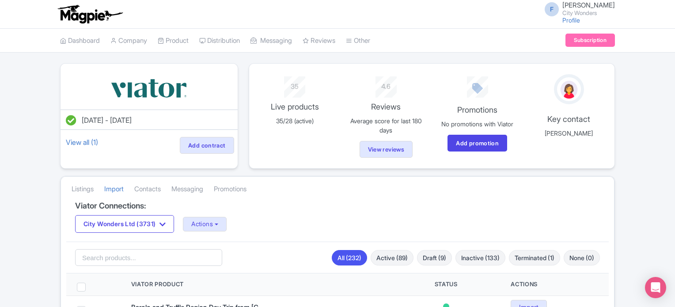
click at [68, 242] on div "Search All (232) Active (89) Draft (9) Inactive (133) Terminated (1) None (0)" at bounding box center [337, 258] width 543 height 32
click at [209, 225] on button "Actions" at bounding box center [205, 224] width 44 height 15
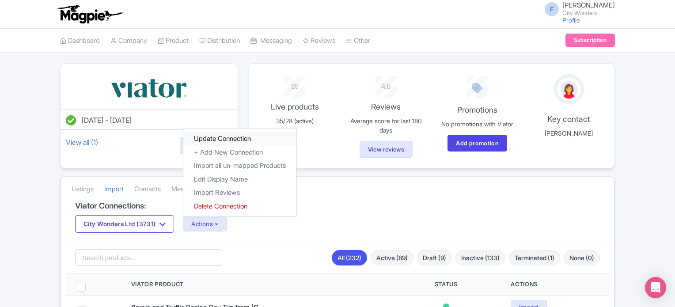
click at [229, 138] on link "Update Connection" at bounding box center [239, 139] width 113 height 14
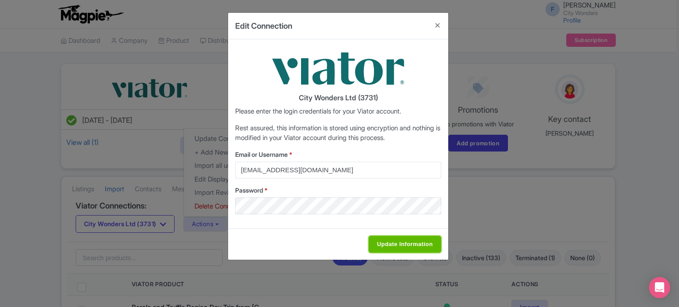
click at [399, 243] on input "Update Information" at bounding box center [405, 244] width 72 height 17
type input "Saving..."
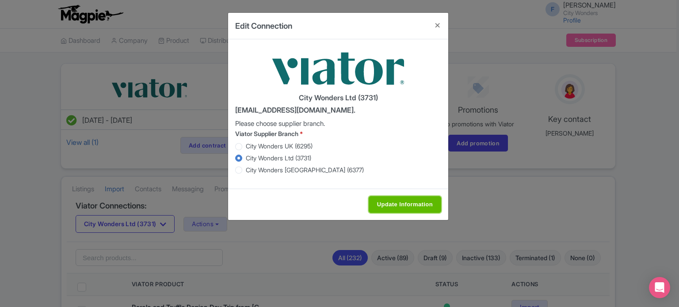
click at [402, 205] on input "Update Information" at bounding box center [405, 204] width 72 height 17
type input "Saving..."
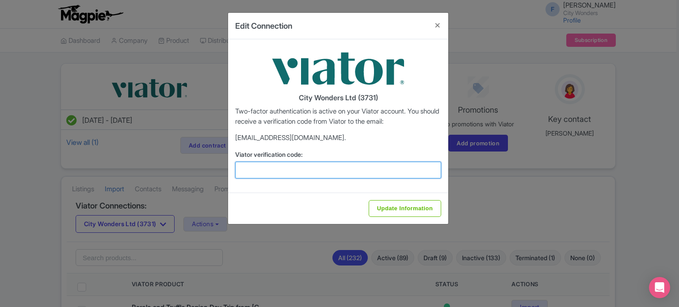
click at [260, 174] on input "Viator verification code:" at bounding box center [338, 170] width 206 height 17
paste input "383680"
type input "383680"
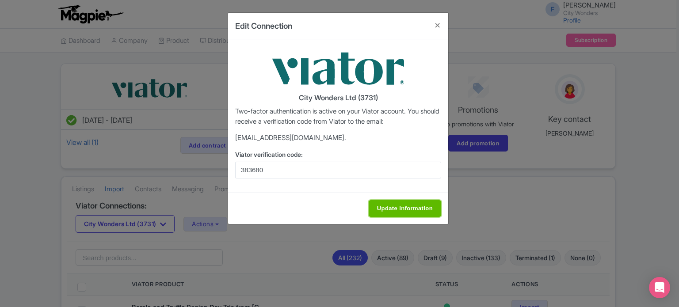
click at [410, 209] on input "Update Information" at bounding box center [405, 208] width 72 height 17
type input "Update Information"
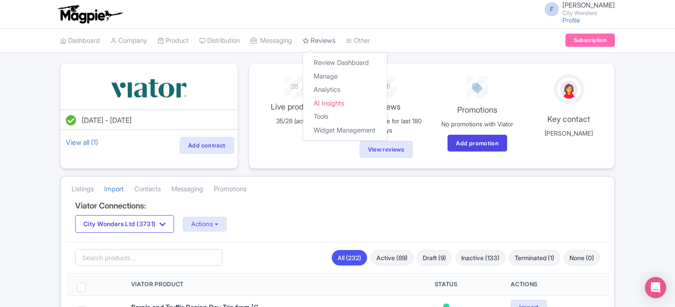
click at [335, 41] on link "Reviews" at bounding box center [319, 41] width 33 height 24
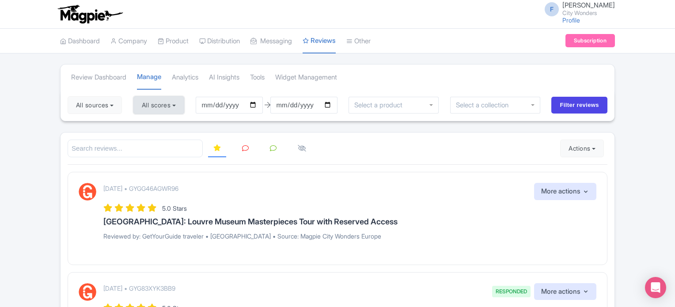
click at [147, 107] on button "All scores" at bounding box center [158, 105] width 51 height 18
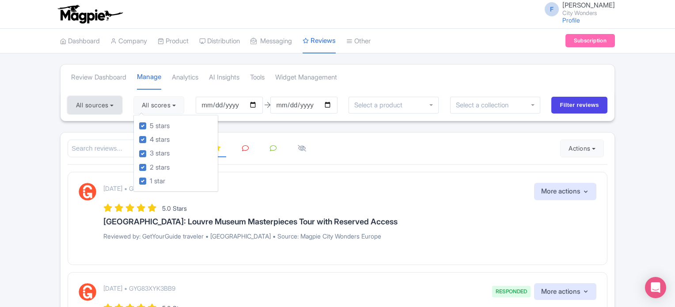
click at [103, 106] on button "All sources" at bounding box center [95, 105] width 54 height 18
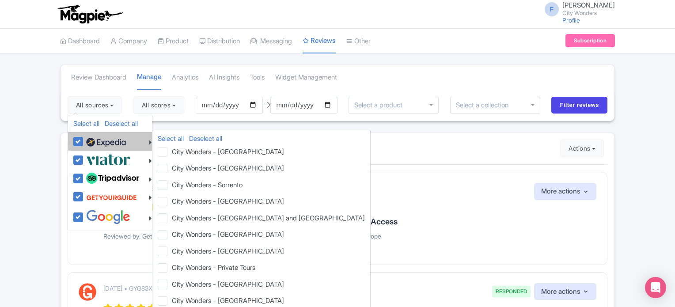
click at [84, 141] on label at bounding box center [105, 141] width 42 height 15
click at [84, 140] on input "checkbox" at bounding box center [87, 137] width 6 height 6
checkbox input "false"
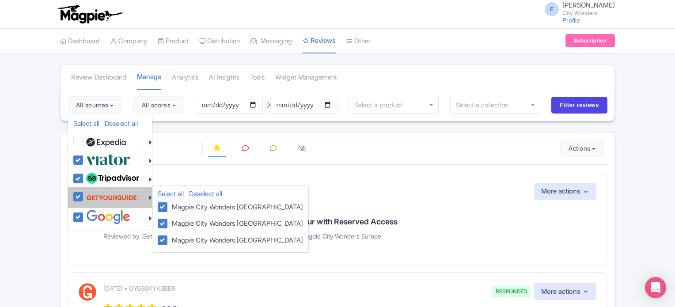
click at [84, 196] on label at bounding box center [110, 197] width 53 height 17
click at [84, 195] on input "checkbox" at bounding box center [87, 192] width 6 height 6
checkbox input "false"
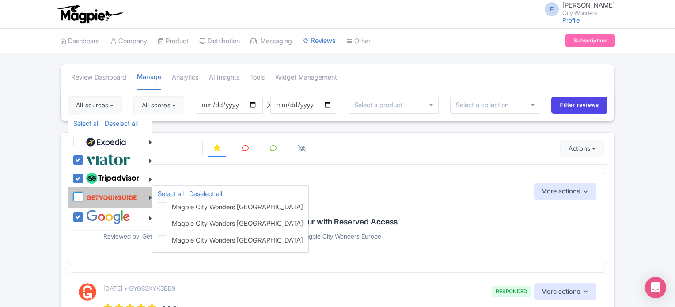
checkbox input "false"
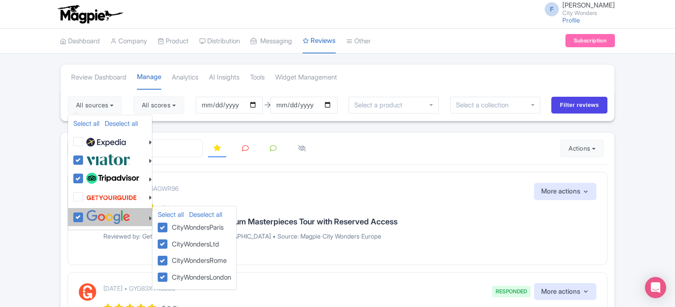
click at [84, 217] on label at bounding box center [107, 217] width 46 height 15
click at [84, 216] on input "checkbox" at bounding box center [87, 213] width 6 height 6
checkbox input "false"
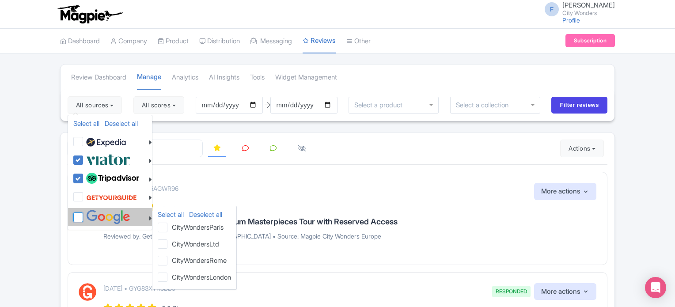
checkbox input "false"
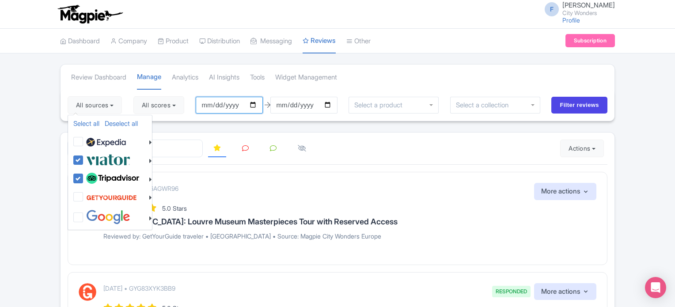
click at [256, 104] on input "[DATE]" at bounding box center [229, 105] width 67 height 17
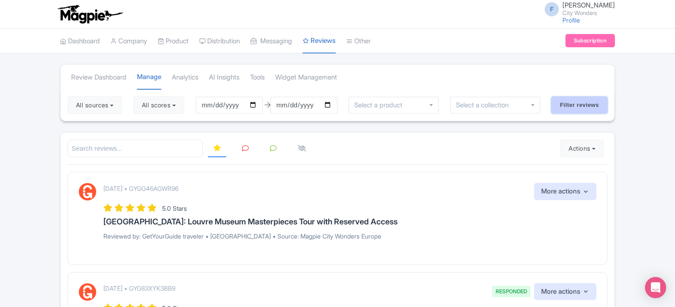
click at [589, 102] on input "Filter reviews" at bounding box center [580, 105] width 56 height 17
click at [180, 97] on button "All scores" at bounding box center [158, 105] width 51 height 18
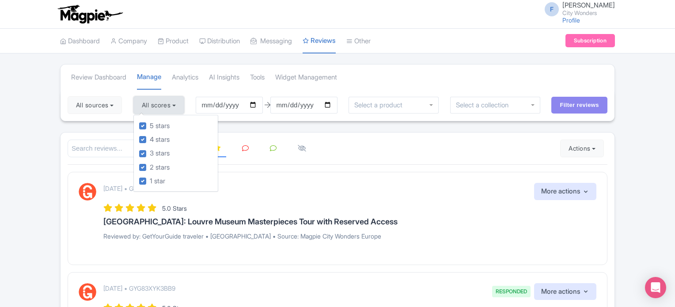
click at [180, 97] on button "All scores" at bounding box center [158, 105] width 51 height 18
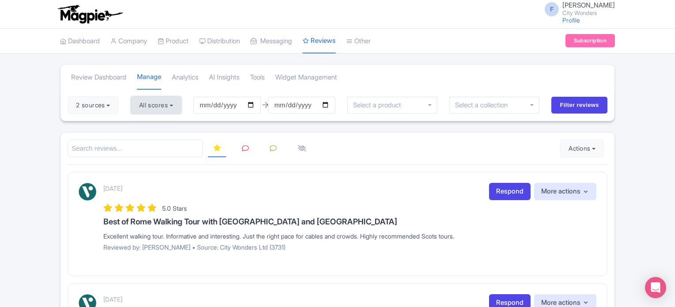
click at [161, 107] on button "All scores" at bounding box center [156, 105] width 51 height 18
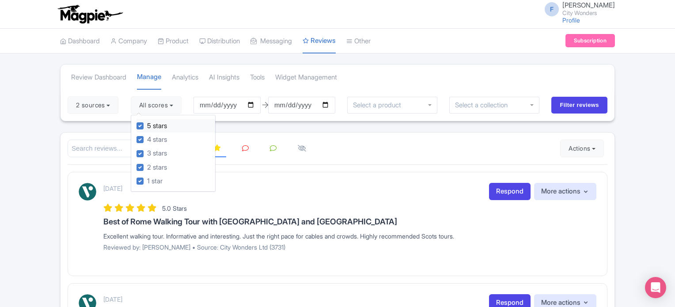
drag, startPoint x: 142, startPoint y: 125, endPoint x: 143, endPoint y: 130, distance: 5.3
click at [147, 126] on label "5 stars" at bounding box center [157, 126] width 20 height 10
click at [147, 126] on input "5 stars" at bounding box center [150, 124] width 6 height 6
checkbox input "false"
click at [147, 137] on label "4 stars" at bounding box center [157, 140] width 20 height 10
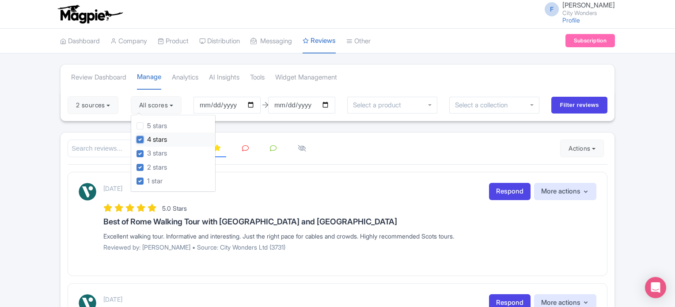
click at [147, 137] on input "4 stars" at bounding box center [150, 137] width 6 height 6
checkbox input "false"
click at [574, 97] on input "Filter reviews" at bounding box center [580, 105] width 56 height 17
